Goal: Task Accomplishment & Management: Use online tool/utility

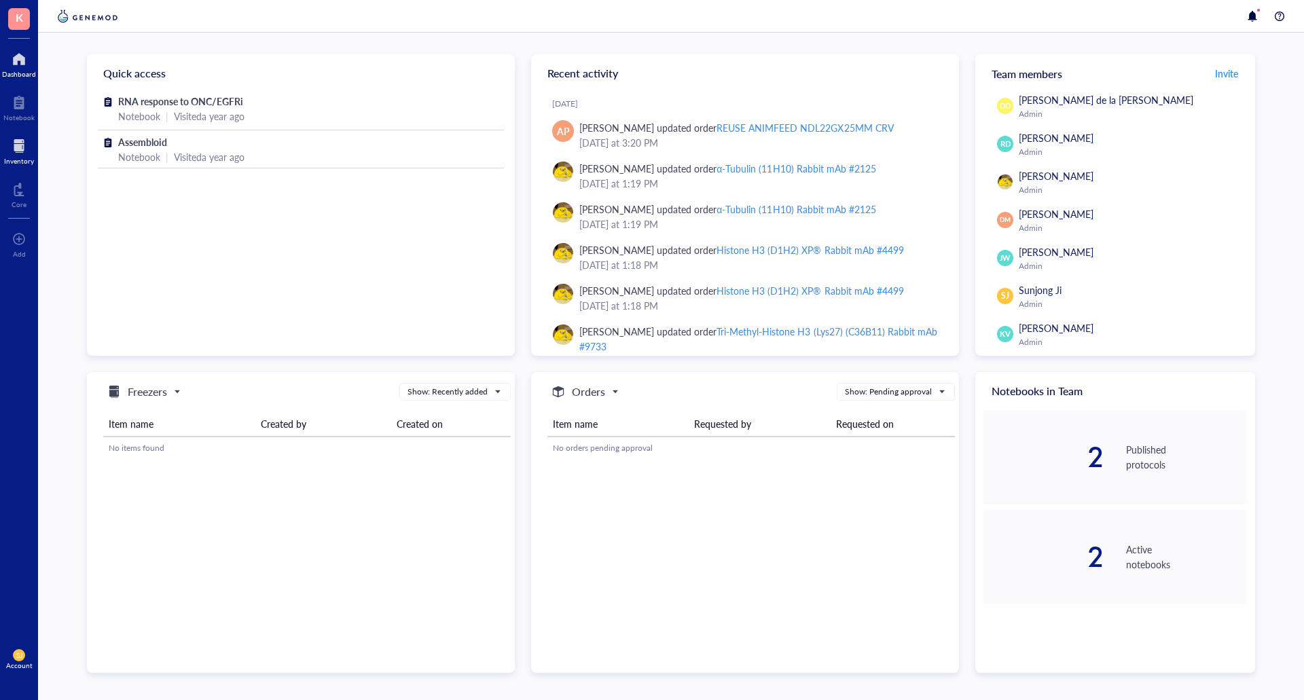
click at [21, 137] on div at bounding box center [19, 146] width 30 height 22
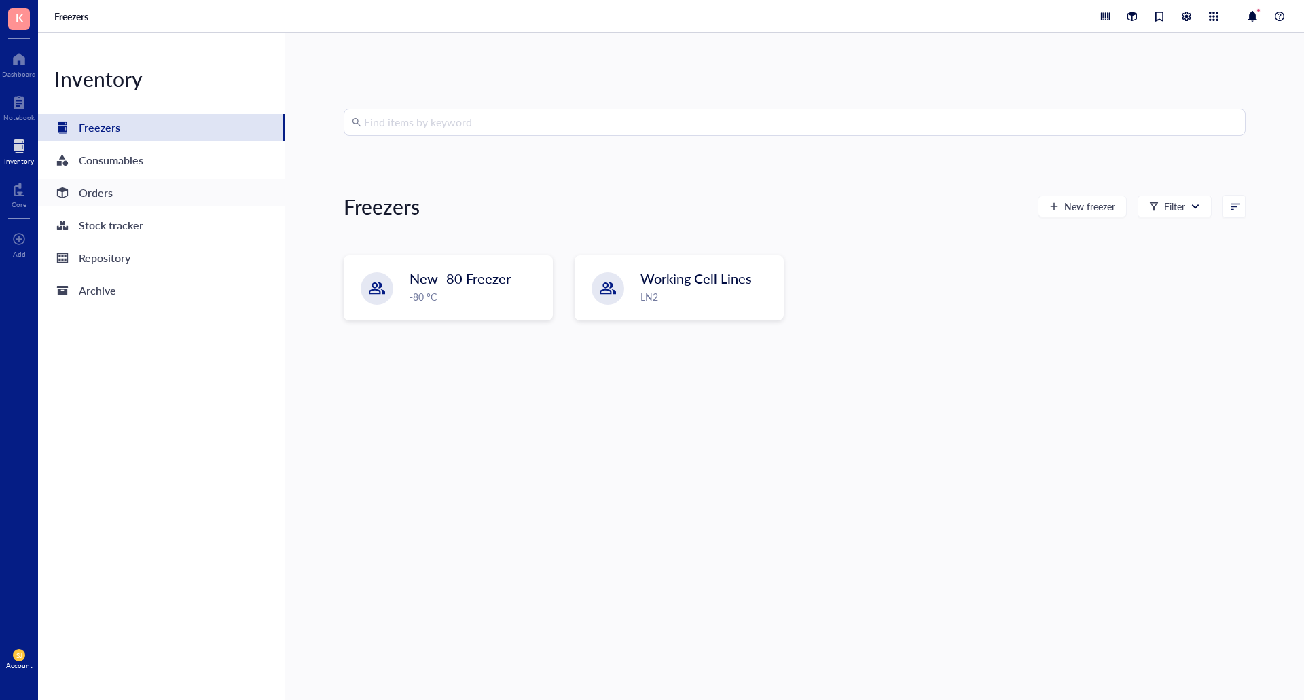
click at [142, 198] on div "Orders" at bounding box center [161, 192] width 247 height 27
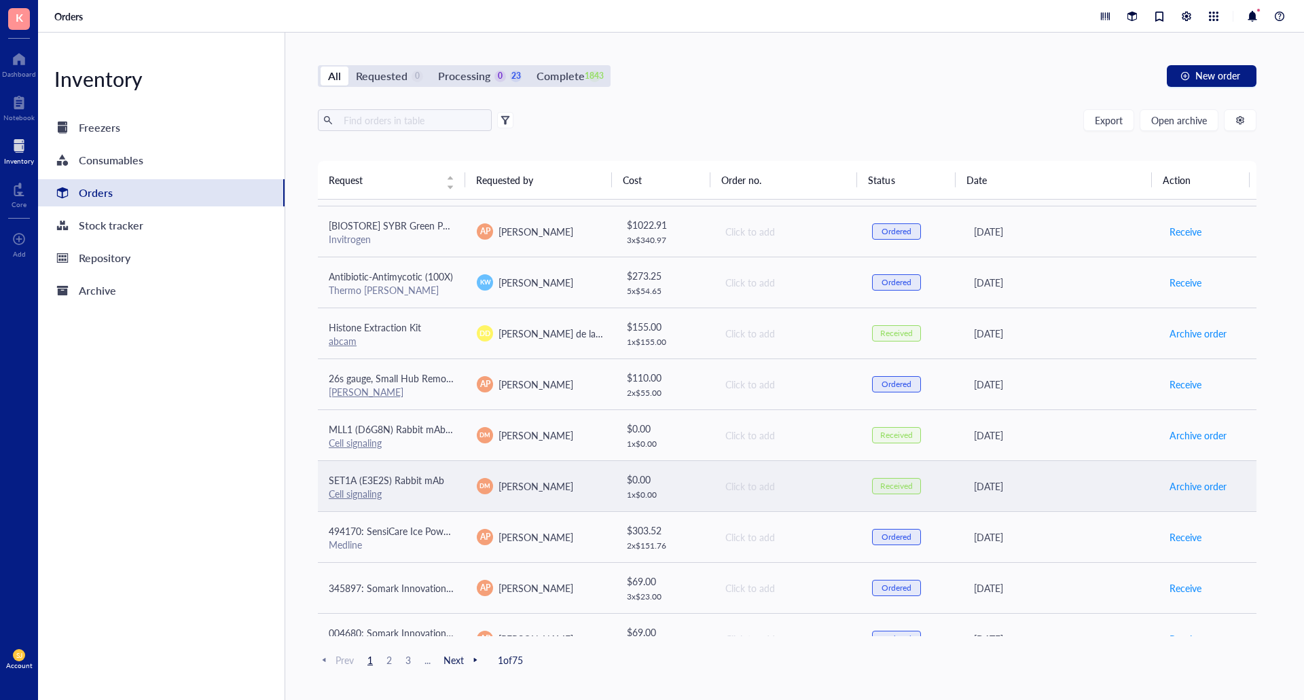
scroll to position [476, 0]
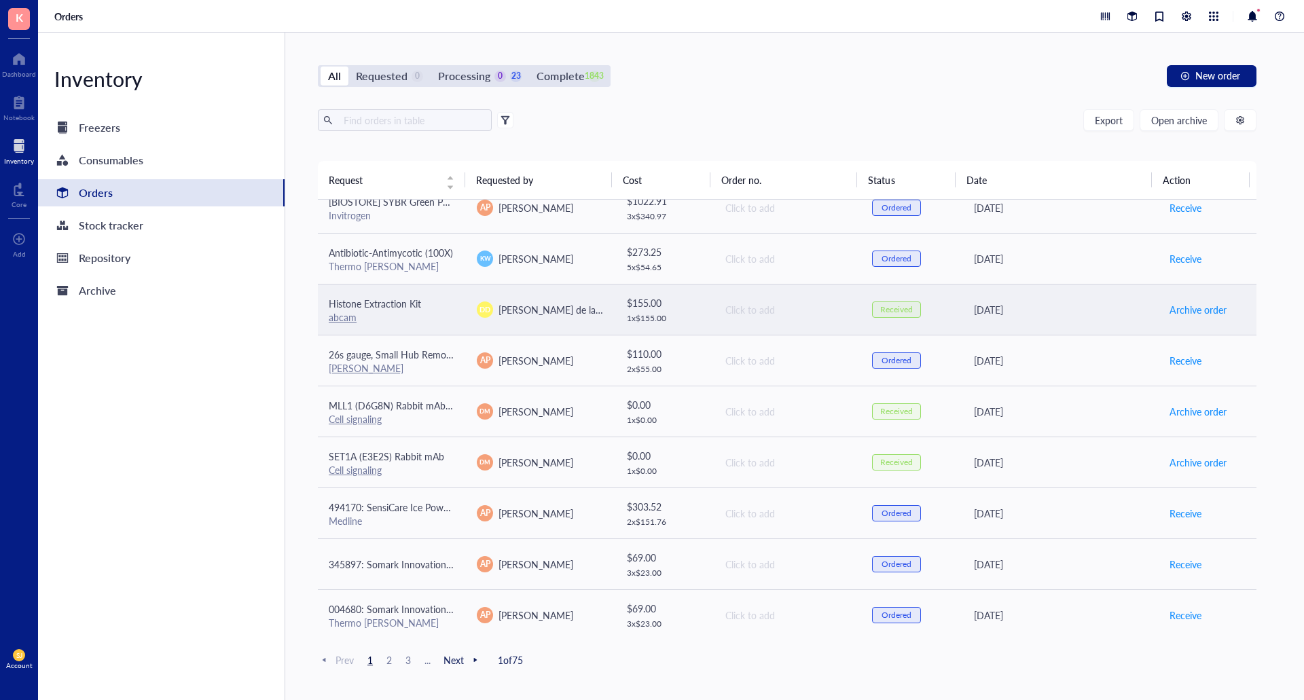
click at [448, 320] on div "abcam" at bounding box center [392, 317] width 126 height 12
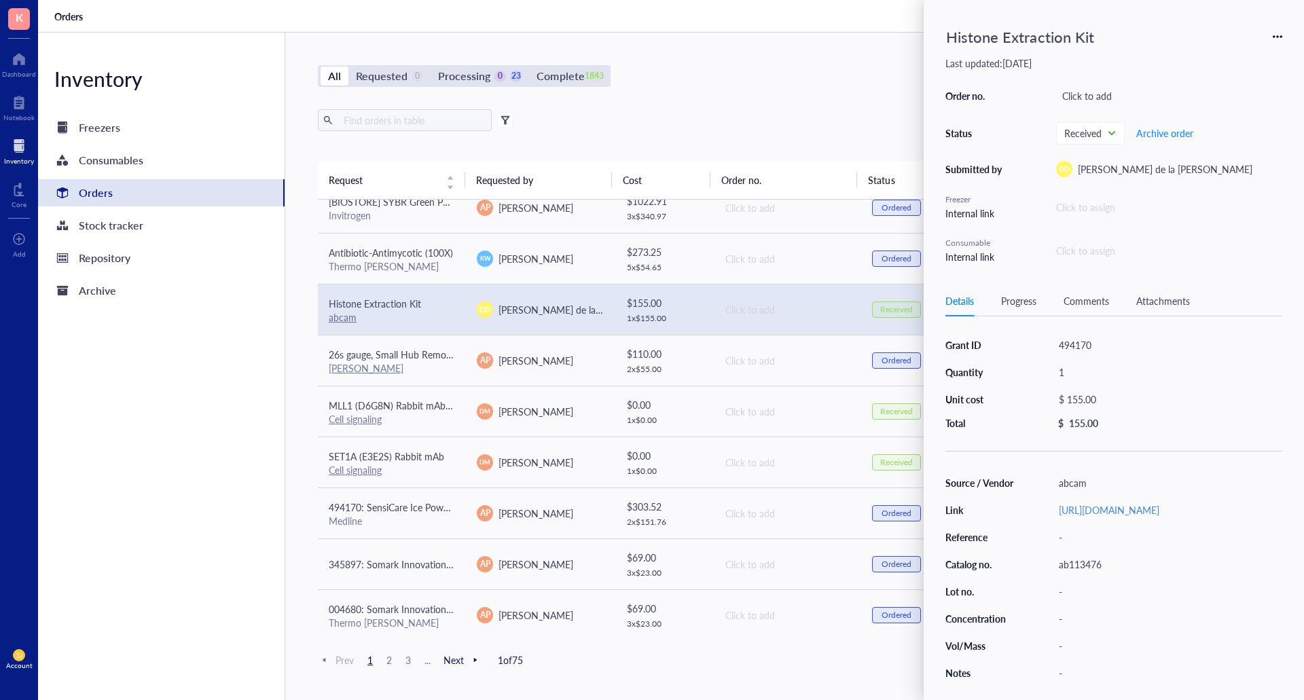
click at [687, 120] on div "Export Open archive" at bounding box center [787, 120] width 939 height 22
